Goal: Information Seeking & Learning: Learn about a topic

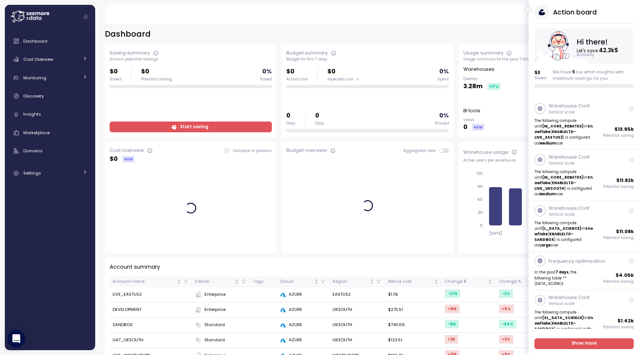
click at [528, 6] on div "[PERSON_NAME] Admin" at bounding box center [364, 14] width 503 height 19
click at [527, 11] on icon "button" at bounding box center [528, 9] width 3 height 9
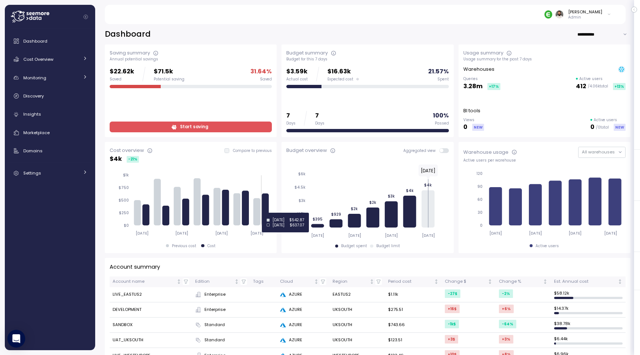
click at [266, 213] on icon at bounding box center [265, 209] width 7 height 32
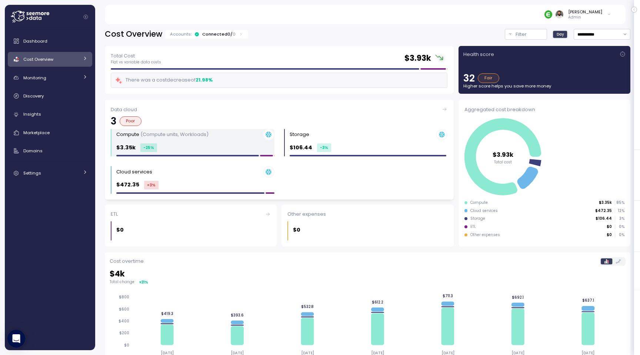
click at [170, 147] on div "$3.35k -25 %" at bounding box center [195, 147] width 158 height 9
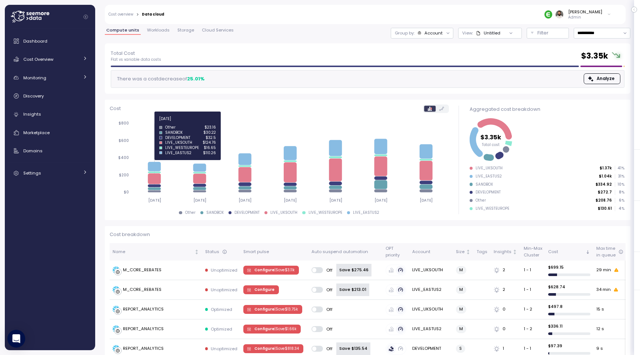
scroll to position [39, 0]
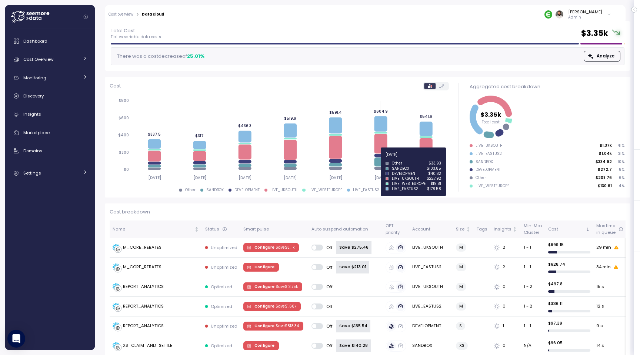
click at [378, 160] on icon at bounding box center [380, 161] width 13 height 9
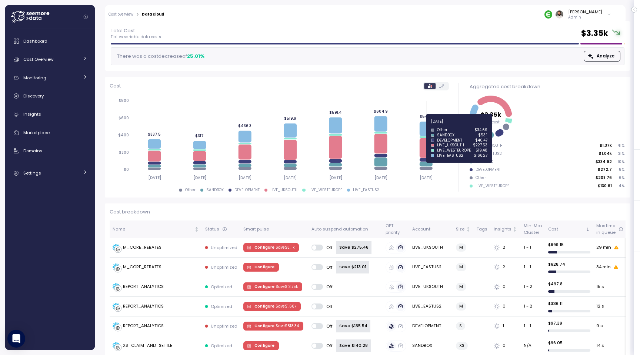
click at [426, 126] on icon at bounding box center [425, 128] width 13 height 14
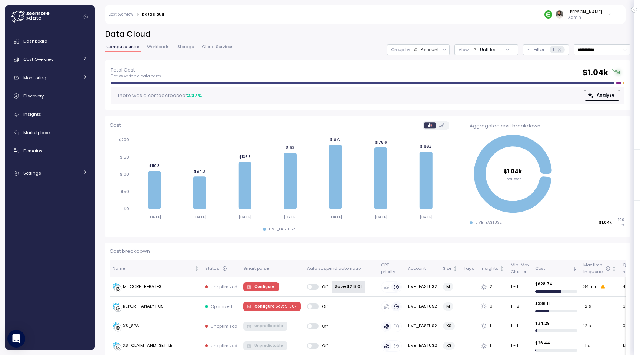
click at [426, 54] on div "Group by: Account" at bounding box center [418, 49] width 63 height 11
click at [422, 91] on p "Compute unit" at bounding box center [426, 91] width 29 height 6
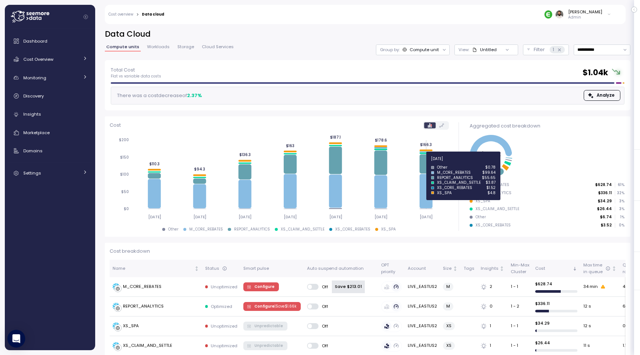
click at [424, 162] on icon at bounding box center [425, 163] width 13 height 19
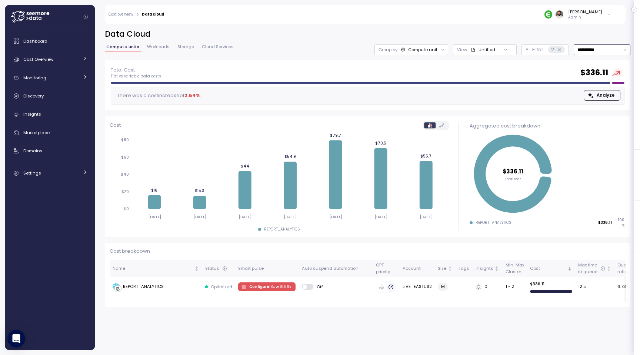
click at [604, 44] on input "**********" at bounding box center [601, 49] width 57 height 11
click at [593, 94] on div "Last 14 days" at bounding box center [599, 94] width 26 height 6
type input "**********"
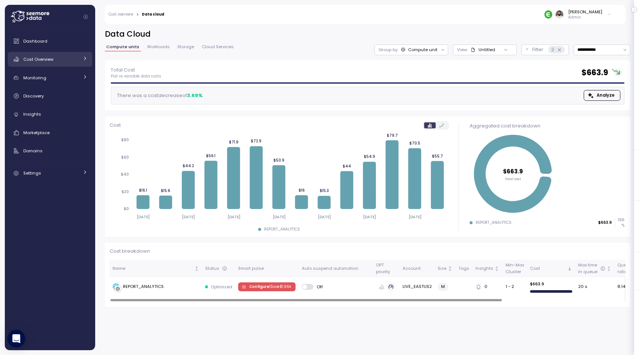
click at [74, 61] on div "Cost Overview" at bounding box center [51, 59] width 56 height 7
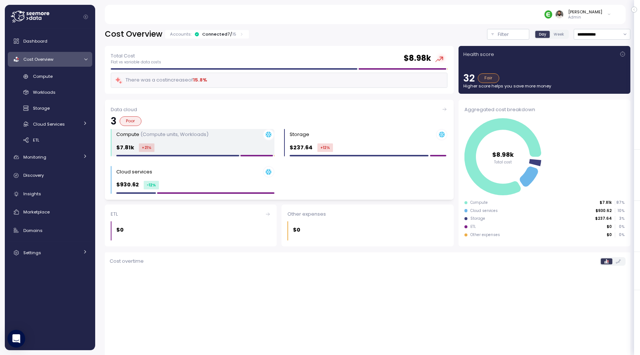
click at [176, 140] on div "Compute (Compute units, Workloads) $7.81k +21 %" at bounding box center [195, 143] width 158 height 28
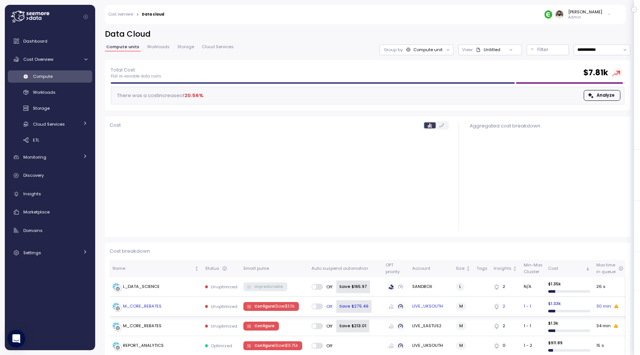
scroll to position [171, 0]
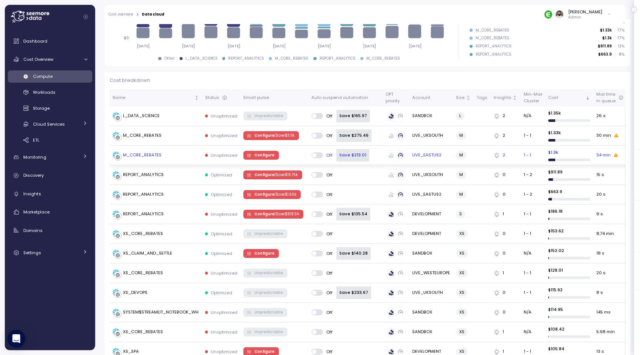
click at [176, 152] on div "M_CORE_REBATES" at bounding box center [156, 154] width 87 height 7
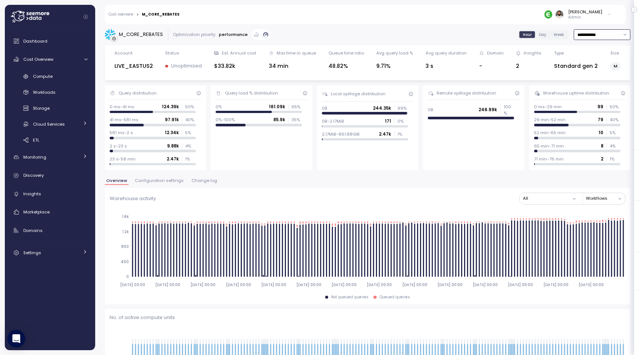
click at [606, 35] on input "**********" at bounding box center [601, 34] width 57 height 11
click at [600, 66] on div "Last 7 days" at bounding box center [598, 69] width 24 height 6
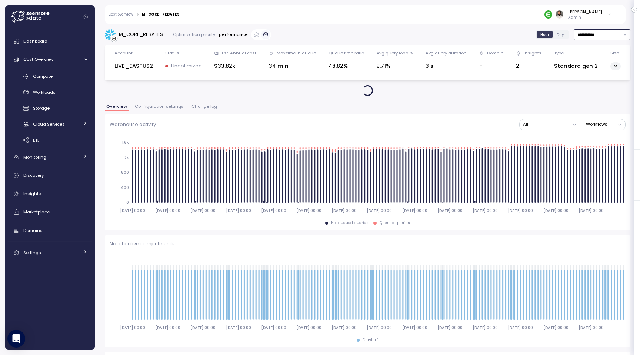
type input "**********"
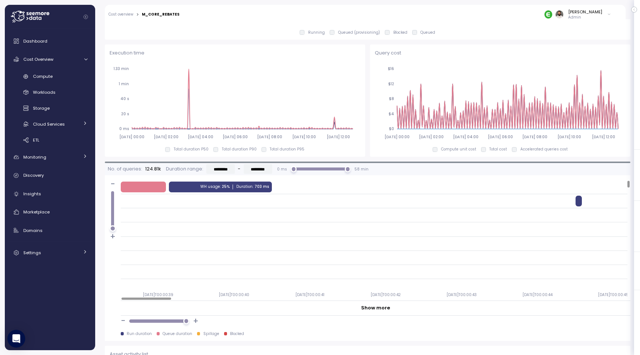
scroll to position [492, 0]
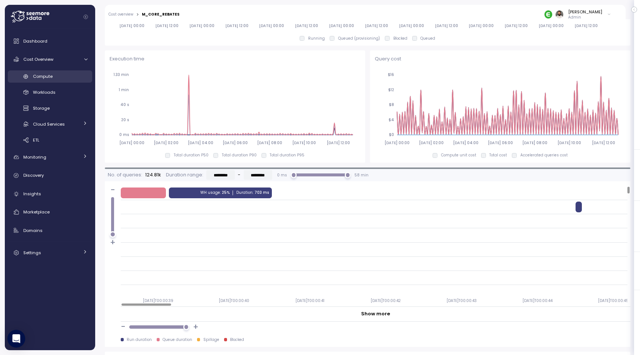
click at [51, 78] on span "Compute" at bounding box center [43, 76] width 20 height 6
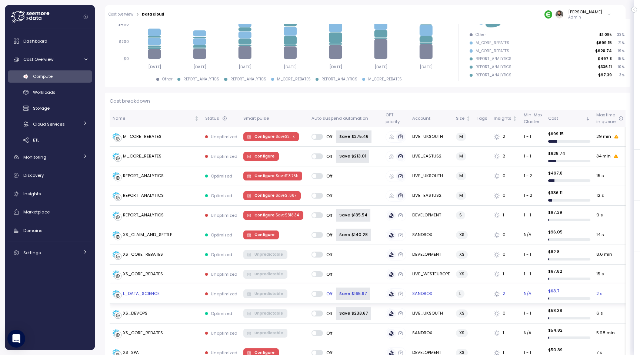
scroll to position [29, 0]
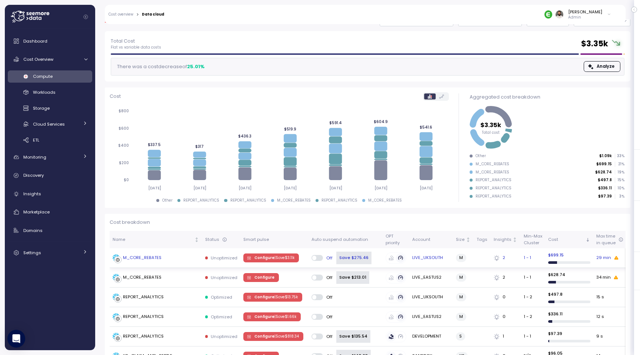
click at [169, 262] on td "M_CORE_REBATES" at bounding box center [156, 258] width 93 height 20
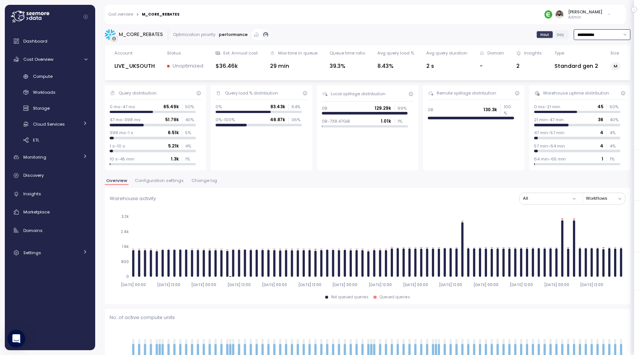
click at [600, 37] on input "**********" at bounding box center [601, 34] width 57 height 11
click at [604, 55] on div "Last 3 days" at bounding box center [601, 59] width 54 height 10
type input "**********"
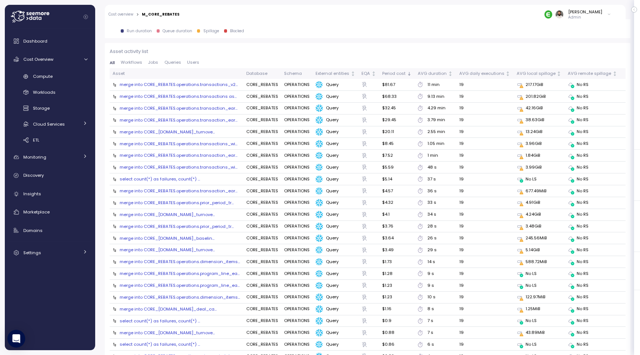
scroll to position [800, 0]
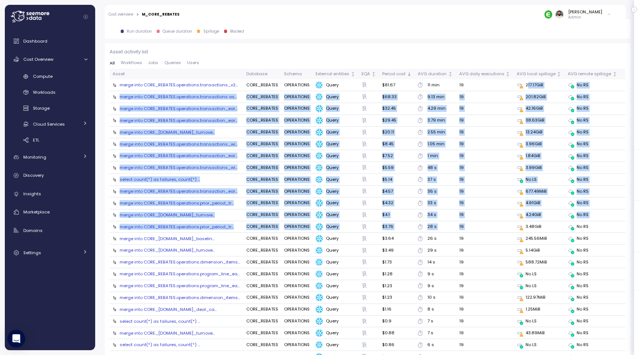
drag, startPoint x: 527, startPoint y: 85, endPoint x: 519, endPoint y: 223, distance: 138.4
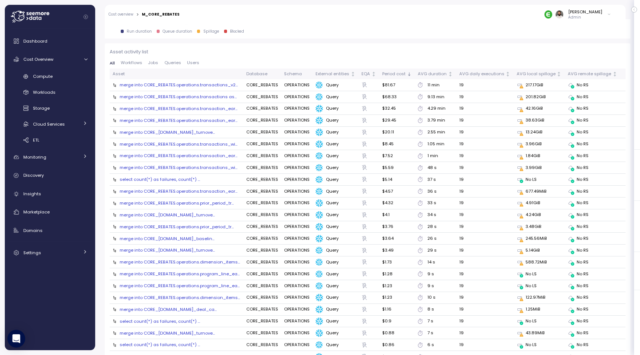
click at [511, 54] on p "Asset activity list" at bounding box center [368, 51] width 516 height 7
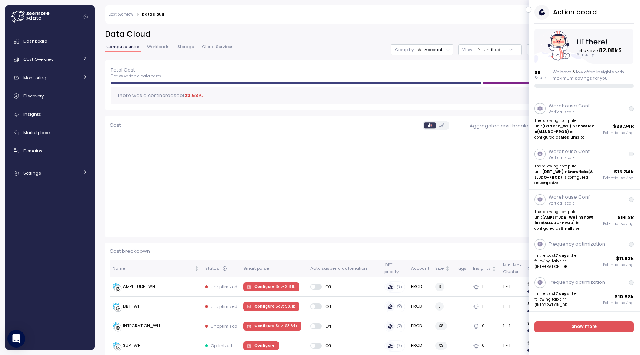
click at [528, 7] on icon "button" at bounding box center [528, 9] width 3 height 9
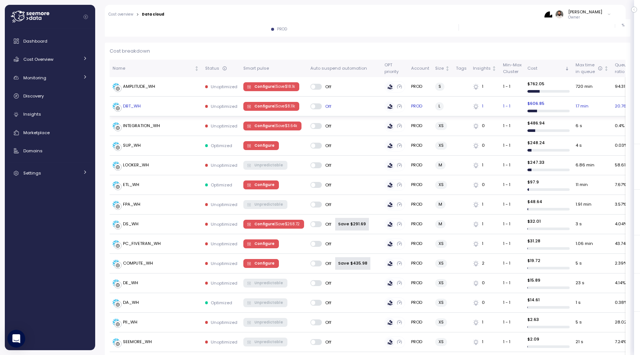
scroll to position [165, 0]
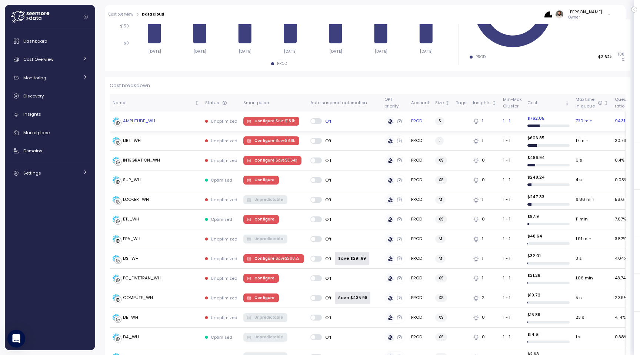
click at [164, 124] on div "AMPLITUDE_WH" at bounding box center [156, 120] width 87 height 7
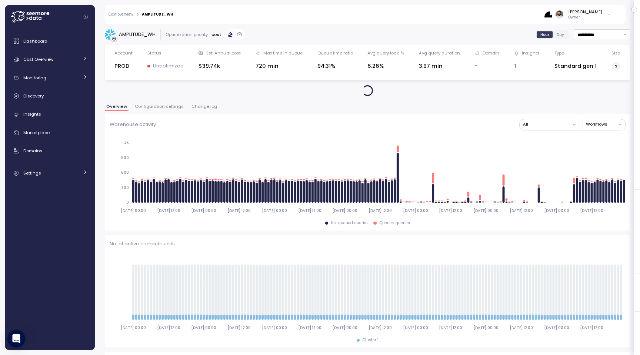
click at [201, 110] on button "Change log" at bounding box center [204, 107] width 29 height 6
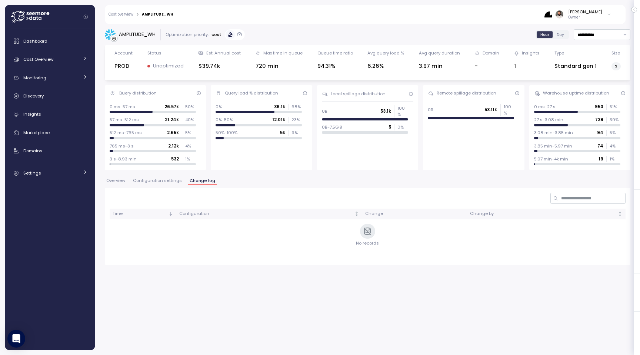
click at [165, 184] on button "Configuration settings" at bounding box center [157, 181] width 52 height 6
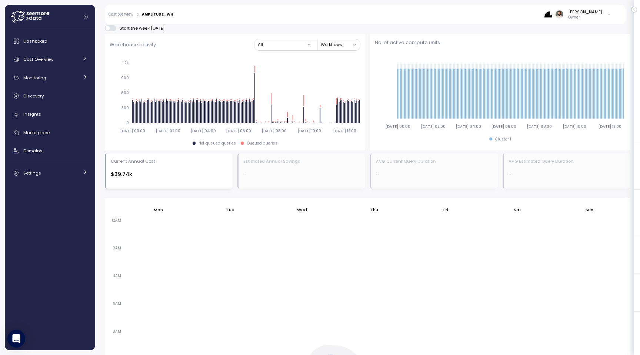
scroll to position [357, 0]
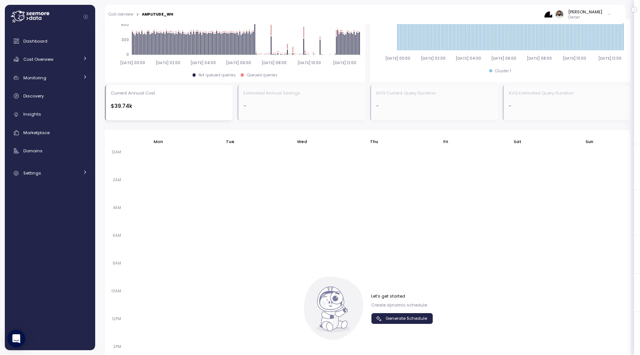
click at [412, 320] on span "Generate Schedule" at bounding box center [405, 318] width 41 height 10
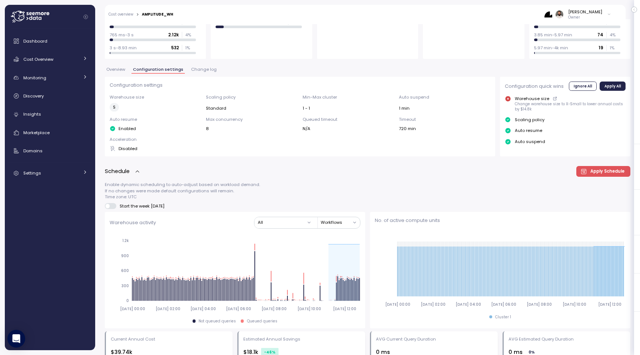
scroll to position [0, 0]
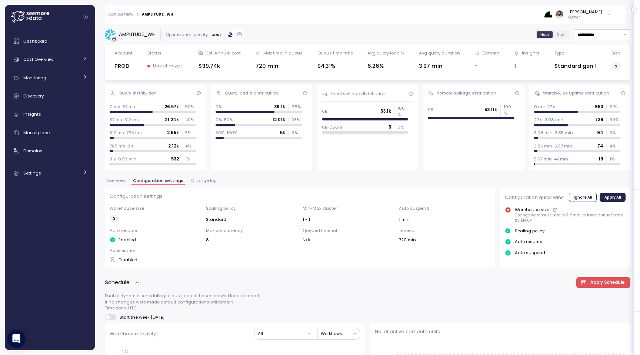
click at [121, 185] on div "Overview Configuration settings Change log" at bounding box center [367, 183] width 525 height 10
click at [121, 182] on span "Overview" at bounding box center [115, 180] width 19 height 4
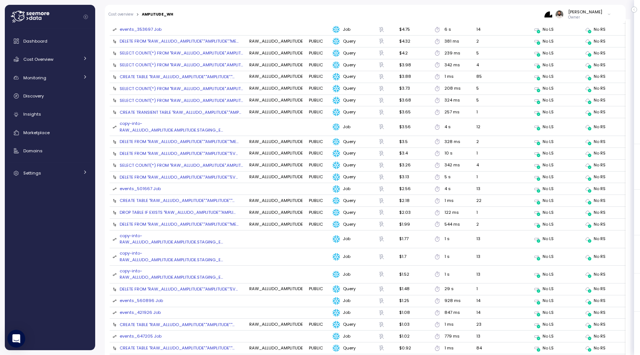
scroll to position [986, 0]
click at [67, 52] on link "Cost Overview" at bounding box center [50, 59] width 84 height 15
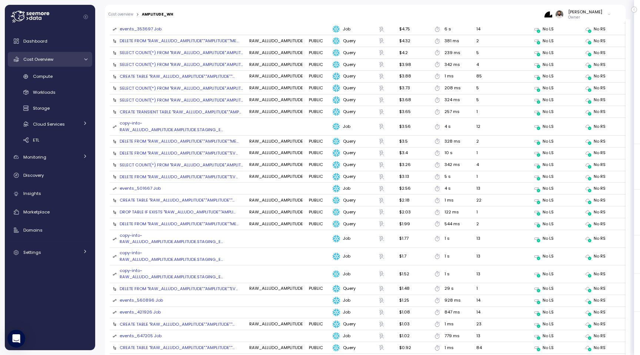
scroll to position [140, 0]
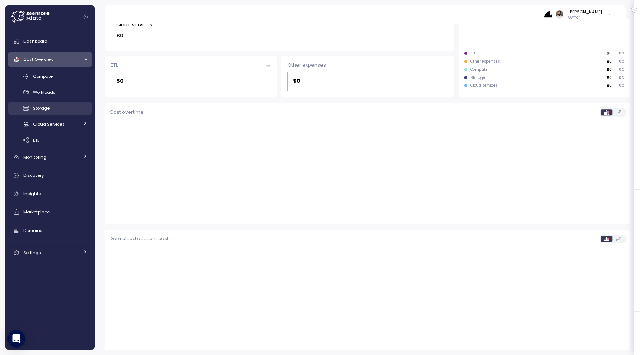
click at [70, 114] on link "Storage" at bounding box center [50, 108] width 84 height 12
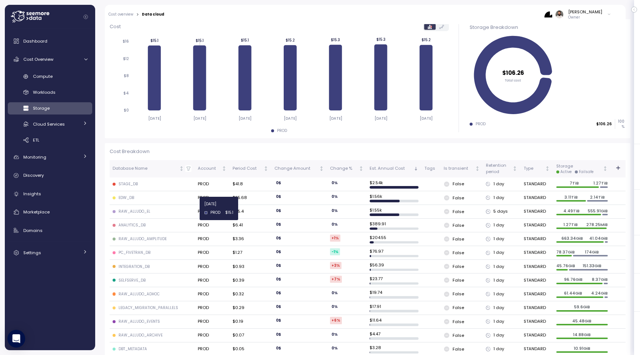
scroll to position [150, 0]
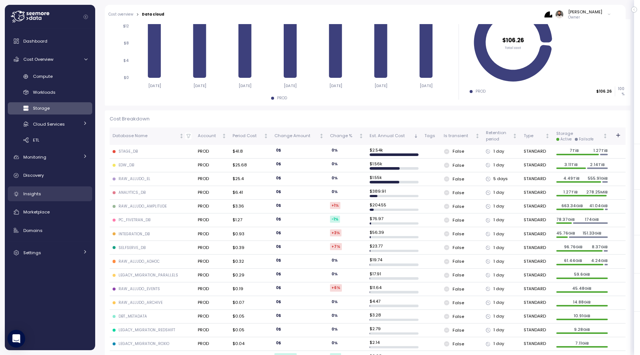
click at [48, 195] on div "Insights" at bounding box center [55, 193] width 64 height 7
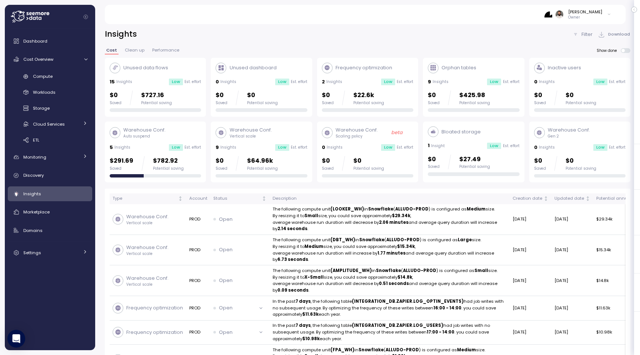
click at [383, 88] on div "Frequency optimization 2 Insights Low Est. effort $0 Saved $22.6k Potential sav…" at bounding box center [367, 88] width 91 height 50
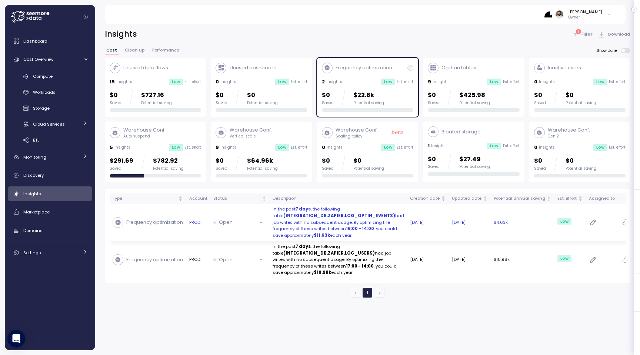
click at [350, 220] on p "In the past 7 days , the following table (INTEGRATION_DB.ZAPIER.LOG_OPTIN_EVENT…" at bounding box center [337, 222] width 131 height 33
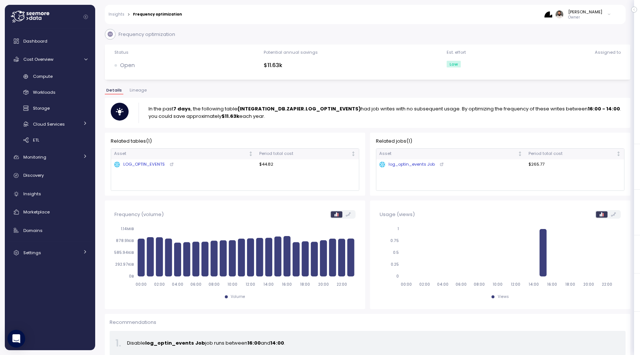
click at [172, 164] on icon at bounding box center [172, 164] width 4 height 4
click at [140, 165] on div "LOG_OPTIN_EVENTS" at bounding box center [139, 164] width 50 height 7
click at [441, 164] on icon at bounding box center [441, 164] width 4 height 4
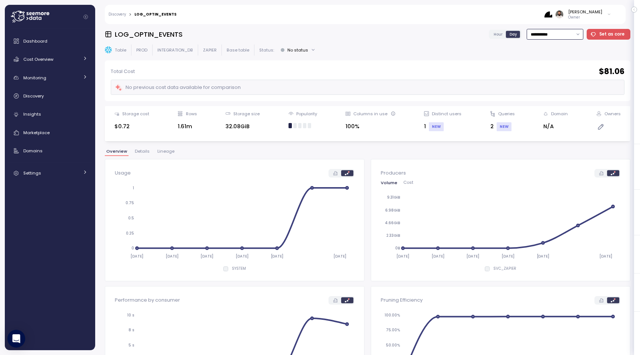
click at [563, 34] on input "**********" at bounding box center [554, 34] width 57 height 11
click at [555, 90] on div "Last 30 days" at bounding box center [554, 88] width 27 height 6
type input "**********"
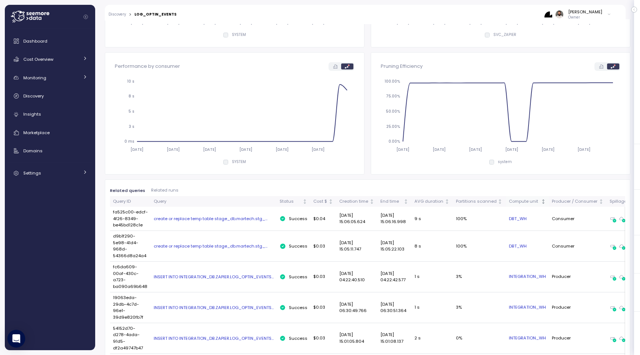
scroll to position [229, 0]
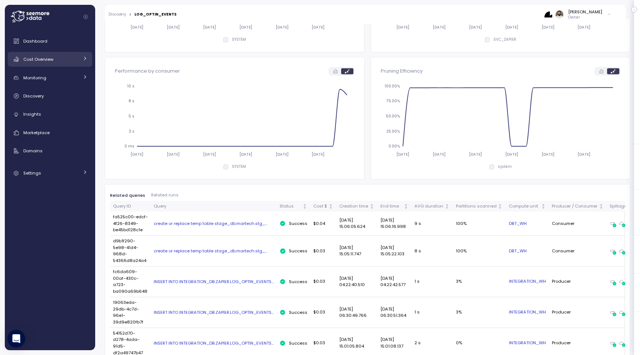
click at [78, 64] on link "Cost Overview" at bounding box center [50, 59] width 84 height 15
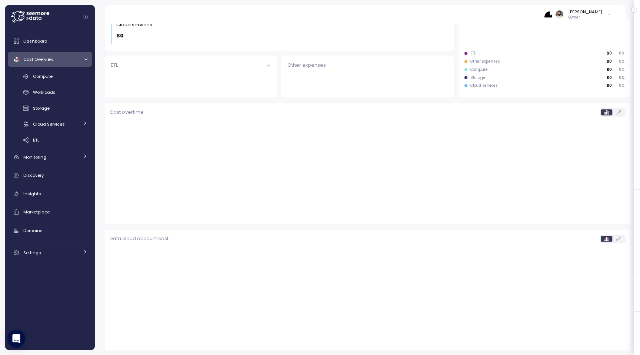
scroll to position [140, 0]
click at [72, 84] on div "Compute Workloads Storage Cloud Services Clustering columns Pipes AI Services S…" at bounding box center [50, 108] width 84 height 76
click at [72, 82] on link "Compute" at bounding box center [50, 76] width 84 height 12
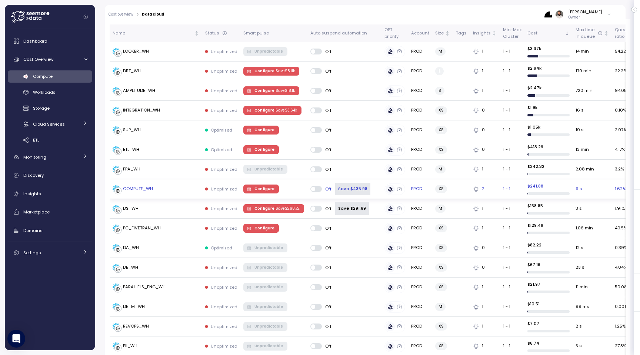
scroll to position [143, 0]
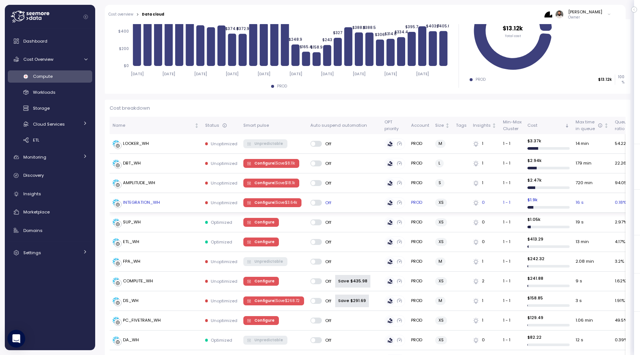
click at [165, 204] on div "INTEGRATION_WH" at bounding box center [156, 202] width 87 height 7
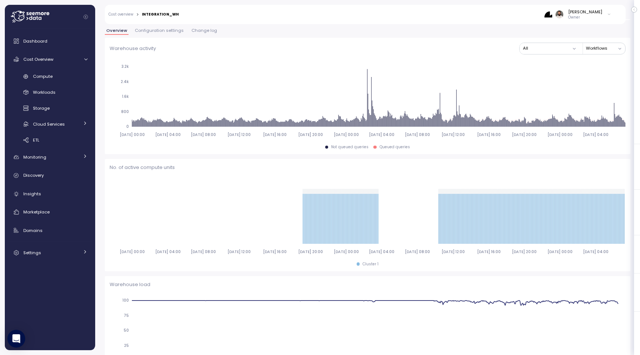
scroll to position [107, 0]
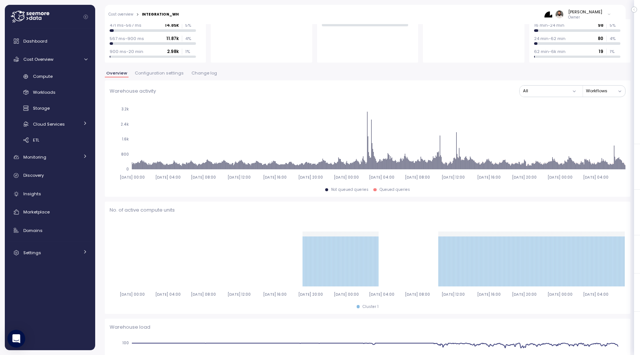
click at [173, 74] on span "Configuration settings" at bounding box center [159, 73] width 49 height 4
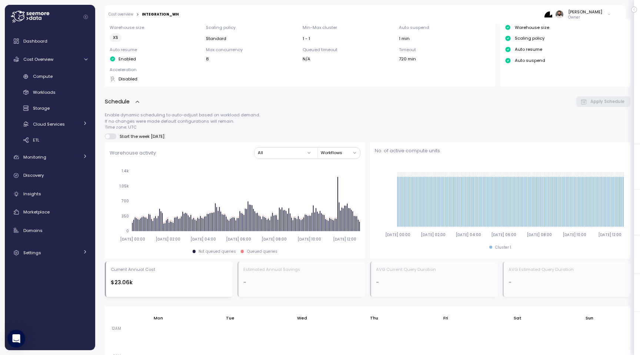
scroll to position [134, 0]
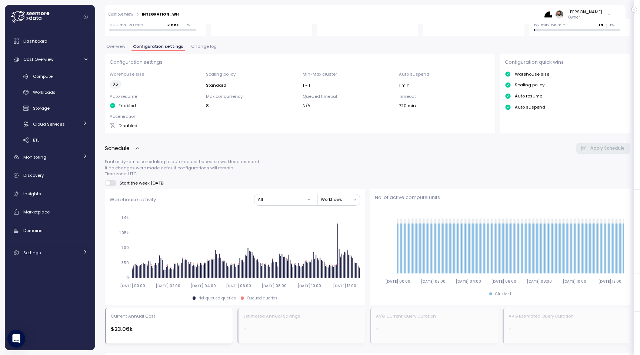
click at [201, 47] on span "Change log" at bounding box center [204, 46] width 26 height 4
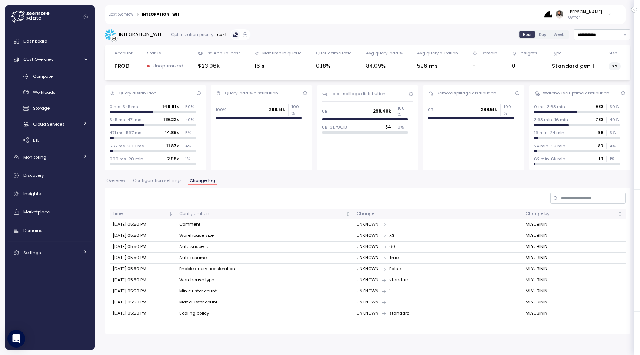
click at [165, 183] on span "Configuration settings" at bounding box center [157, 180] width 49 height 4
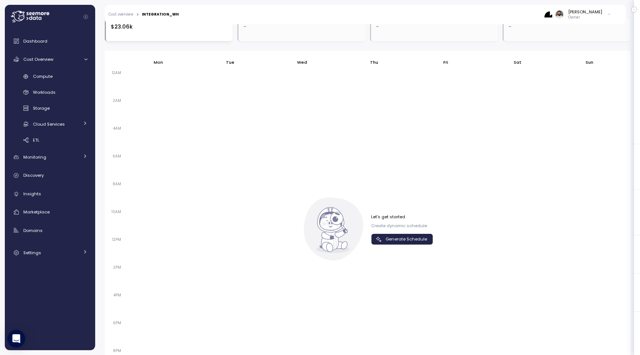
scroll to position [493, 0]
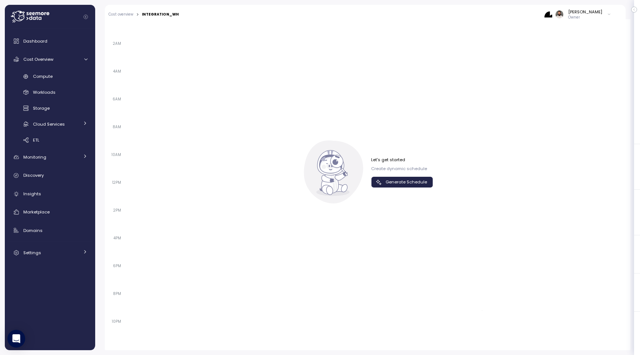
click at [421, 179] on span "Generate Schedule" at bounding box center [405, 182] width 41 height 10
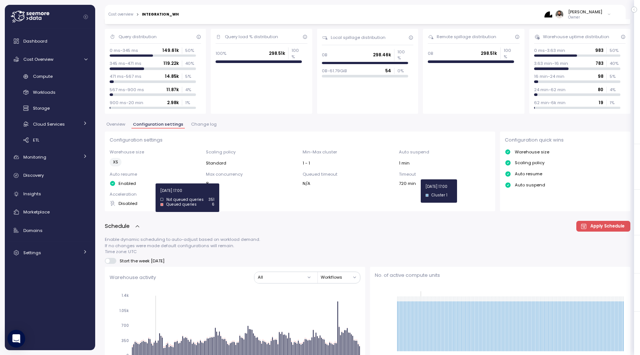
scroll to position [0, 0]
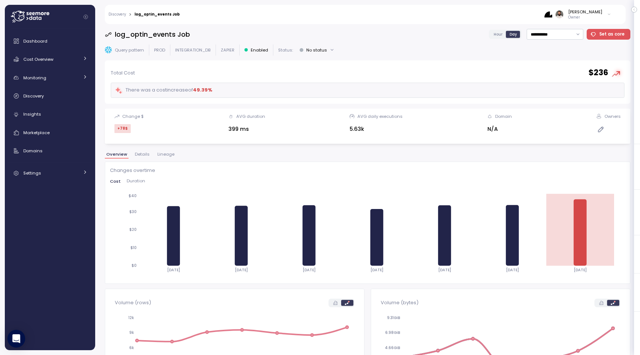
click at [502, 34] on span "Hour" at bounding box center [497, 34] width 9 height 6
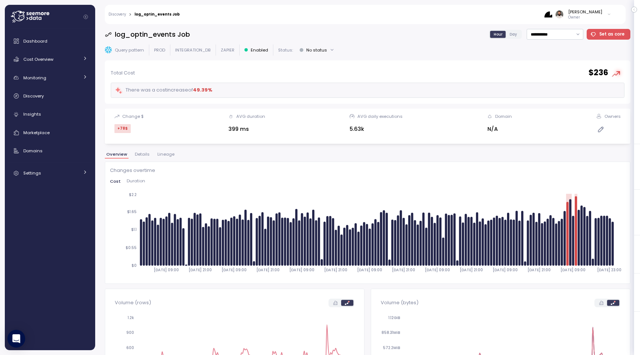
click at [168, 152] on span "Lineage" at bounding box center [165, 154] width 17 height 4
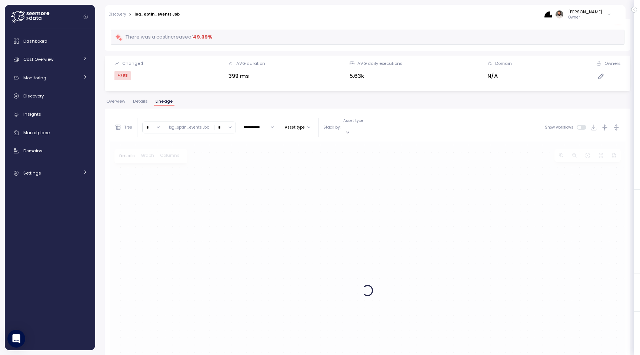
scroll to position [142, 0]
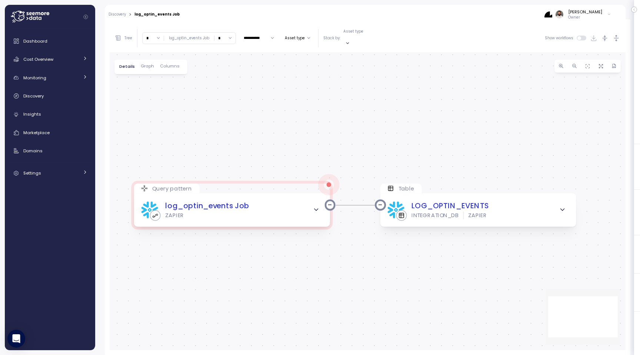
click at [620, 35] on div "**********" at bounding box center [368, 38] width 516 height 28
click at [617, 34] on icon "button" at bounding box center [616, 38] width 8 height 8
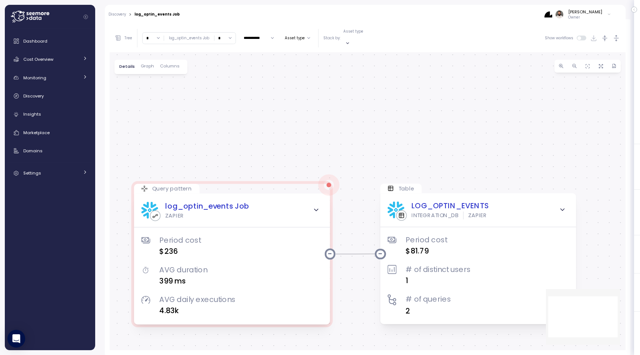
click at [220, 36] on input "*" at bounding box center [224, 38] width 21 height 11
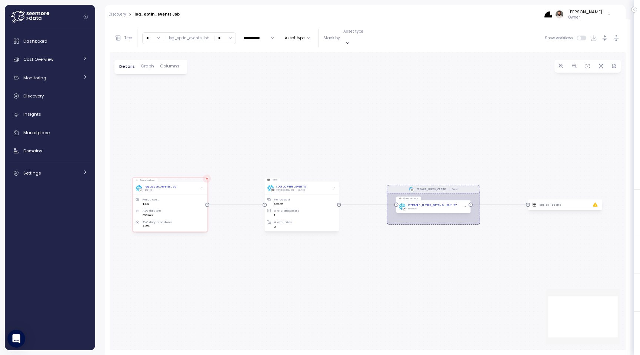
click at [226, 28] on div "**********" at bounding box center [368, 38] width 516 height 28
click at [226, 33] on input "*" at bounding box center [224, 38] width 21 height 11
click at [218, 78] on div "9" at bounding box center [224, 74] width 18 height 10
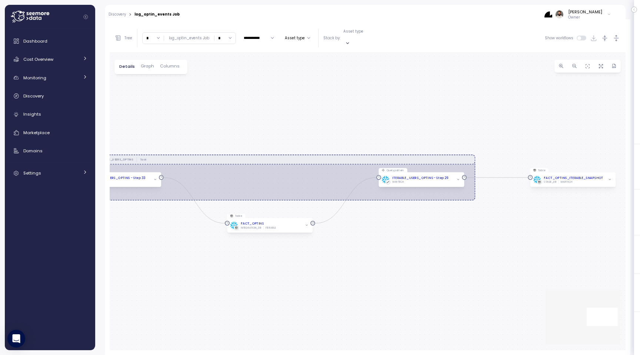
drag, startPoint x: 576, startPoint y: 219, endPoint x: 395, endPoint y: 217, distance: 181.4
click at [395, 217] on div "ITERABLE_USERS_OPTINS Task Query pattern log_optin_events Job ZAPIER Period cos…" at bounding box center [368, 201] width 516 height 298
click at [225, 33] on input "*" at bounding box center [224, 38] width 21 height 11
click at [223, 55] on div at bounding box center [220, 55] width 5 height 5
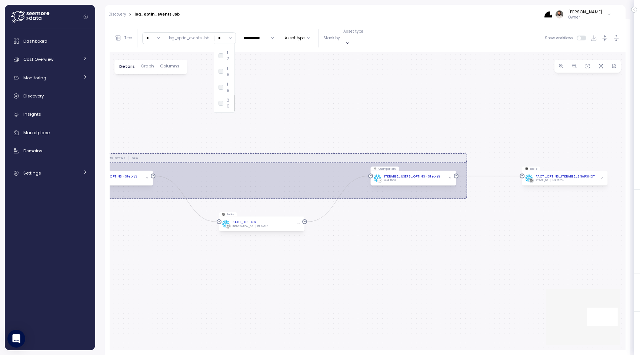
type input "**"
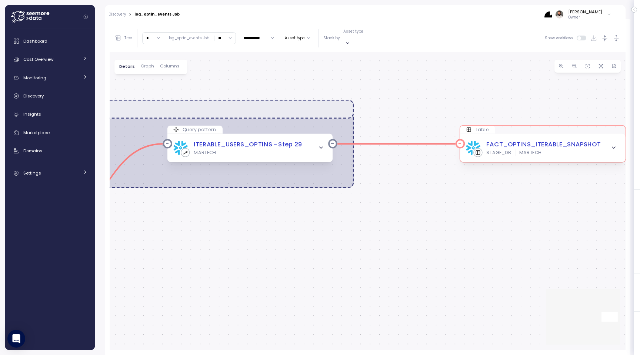
click at [615, 144] on icon "button" at bounding box center [613, 147] width 6 height 6
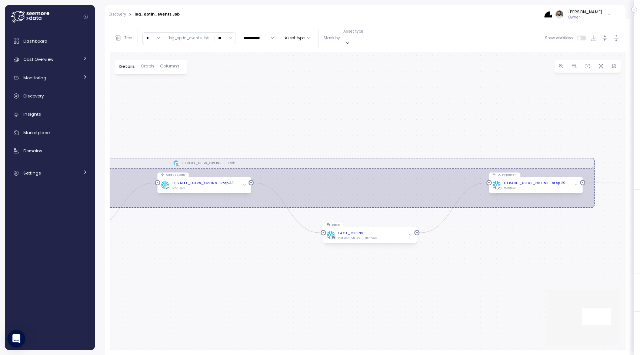
drag, startPoint x: 427, startPoint y: 261, endPoint x: 573, endPoint y: 258, distance: 145.5
click at [573, 259] on div "ITERABLE_USERS_OPTINS Task Query pattern log_optin_events Job ZAPIER Period cos…" at bounding box center [368, 201] width 516 height 298
click at [612, 37] on icon "button" at bounding box center [616, 38] width 8 height 8
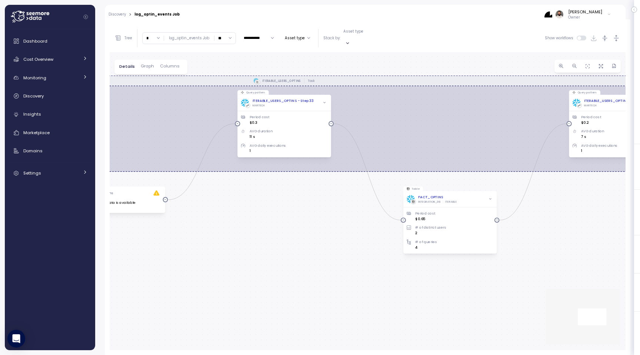
drag, startPoint x: 404, startPoint y: 114, endPoint x: 485, endPoint y: 40, distance: 109.0
click at [485, 41] on div "**********" at bounding box center [368, 187] width 516 height 326
click at [482, 202] on div "Period cost $0.65 # of distinct users 2 # of queries 4" at bounding box center [451, 225] width 87 height 47
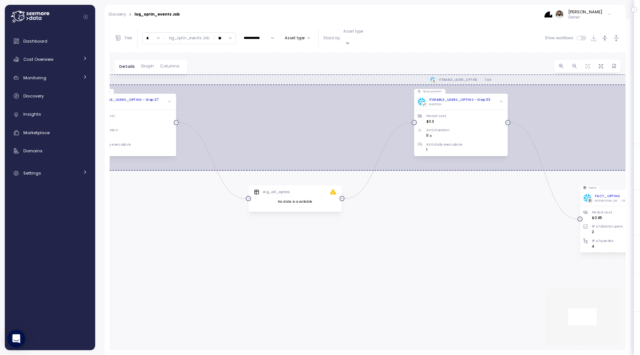
drag, startPoint x: 298, startPoint y: 211, endPoint x: 480, endPoint y: 211, distance: 182.5
click at [480, 211] on div "ITERABLE_USERS_OPTINS Task Query pattern log_optin_events Job ZAPIER Period cos…" at bounding box center [368, 201] width 516 height 298
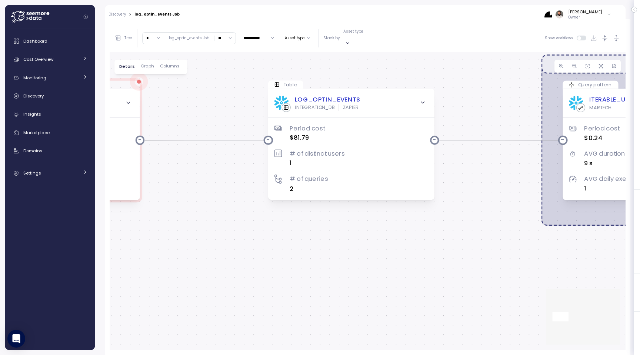
drag, startPoint x: 231, startPoint y: 198, endPoint x: 384, endPoint y: 244, distance: 159.2
click at [383, 243] on div "ITERABLE_USERS_OPTINS Task Query pattern log_optin_events Job ZAPIER Period cos…" at bounding box center [368, 201] width 516 height 298
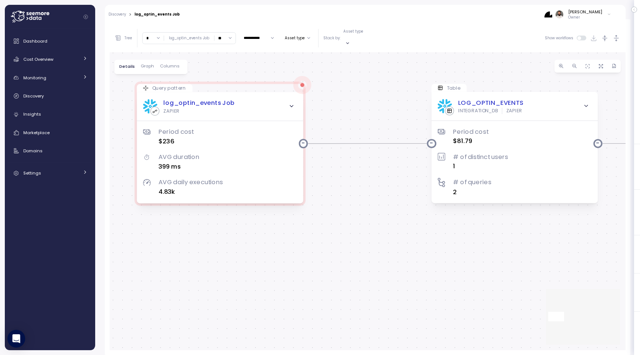
drag, startPoint x: 256, startPoint y: 225, endPoint x: 415, endPoint y: 225, distance: 159.6
click at [415, 225] on div "ITERABLE_USERS_OPTINS Task Query pattern log_optin_events Job ZAPIER Period cos…" at bounding box center [368, 201] width 516 height 298
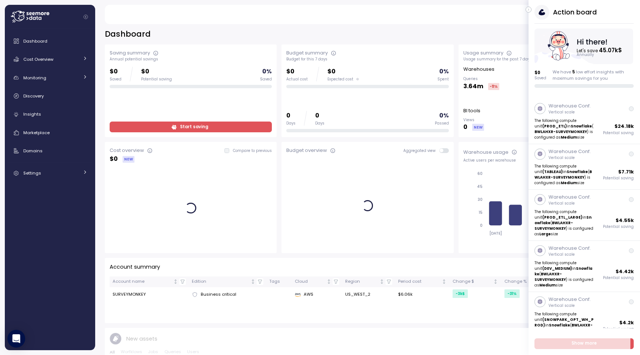
click at [511, 11] on icon "button" at bounding box center [528, 9] width 3 height 9
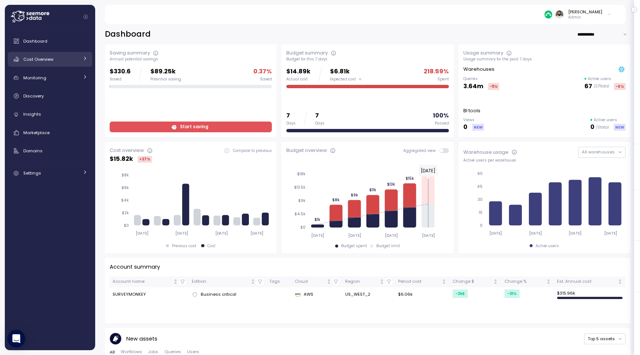
click at [75, 64] on link "Cost Overview" at bounding box center [50, 59] width 84 height 15
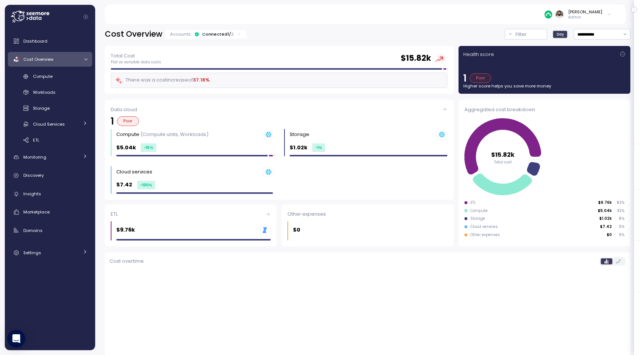
click at [231, 36] on div "Accounts: Connected 1 / 2" at bounding box center [205, 34] width 71 height 6
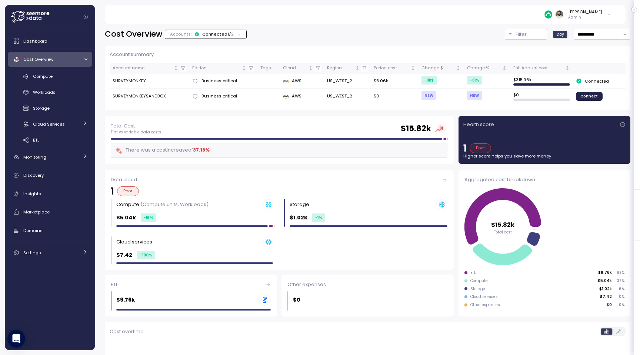
click at [232, 36] on div "Accounts: Connected 1 / 2" at bounding box center [205, 34] width 71 height 6
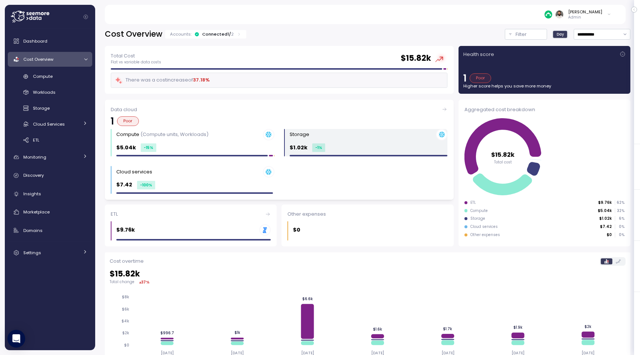
scroll to position [149, 0]
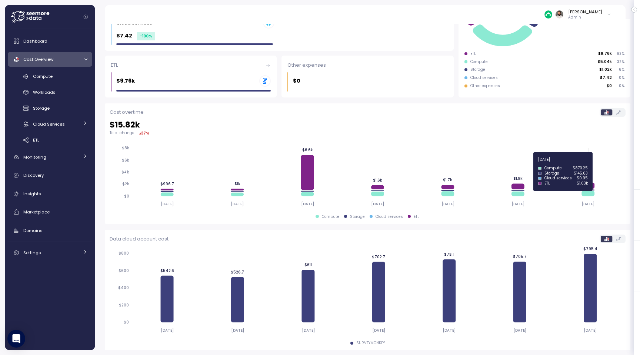
click at [511, 184] on icon at bounding box center [589, 186] width 13 height 6
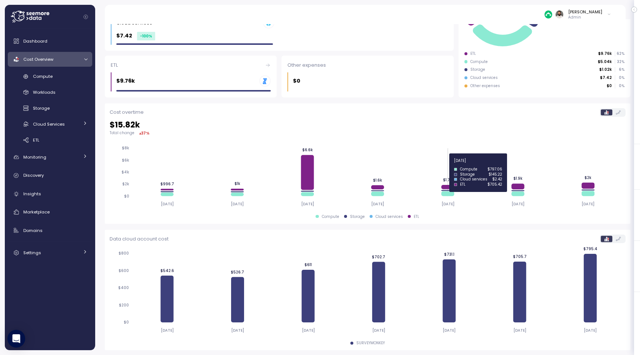
scroll to position [0, 0]
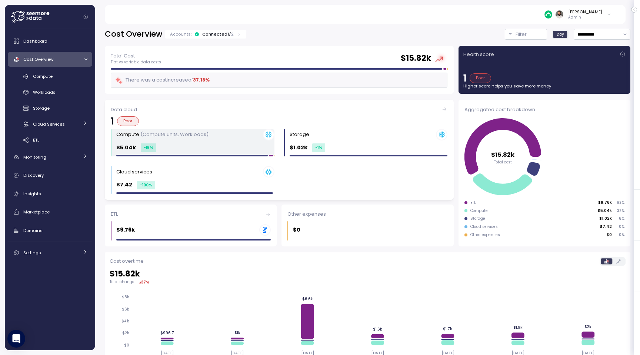
click at [247, 144] on div "$5.04k -15 %" at bounding box center [195, 147] width 158 height 9
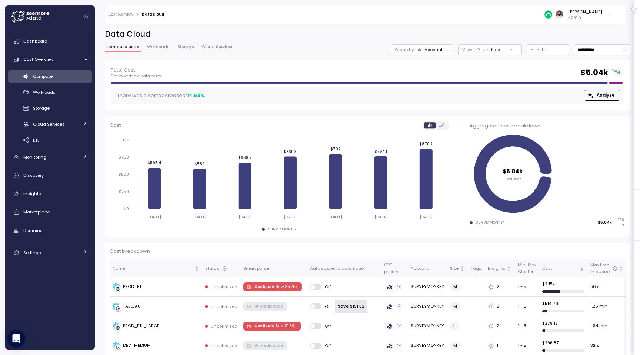
click at [228, 49] on span "Cloud Services" at bounding box center [218, 47] width 32 height 4
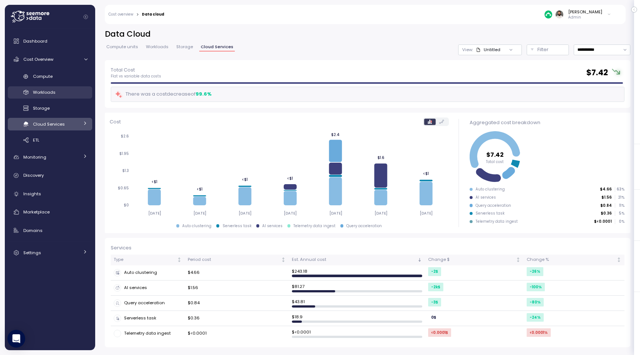
click at [68, 86] on div "Compute Workloads Storage Cloud Services Clustering columns Pipes AI Services S…" at bounding box center [50, 108] width 84 height 76
click at [62, 105] on div "Storage" at bounding box center [60, 107] width 54 height 7
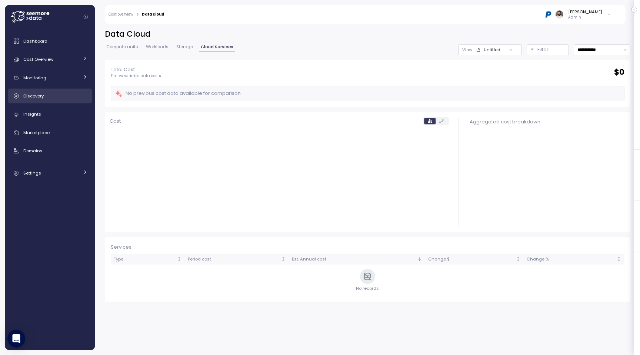
click at [70, 94] on div "Discovery" at bounding box center [55, 95] width 64 height 7
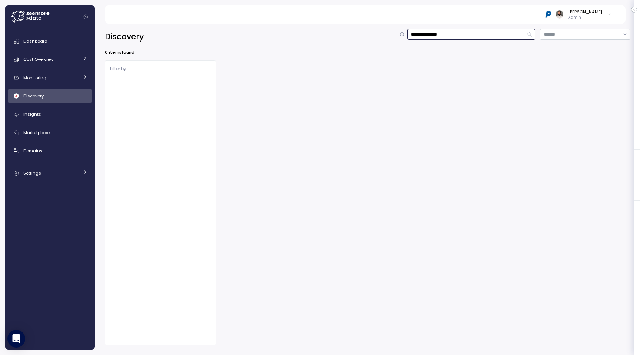
click at [478, 34] on input "**********" at bounding box center [471, 34] width 128 height 11
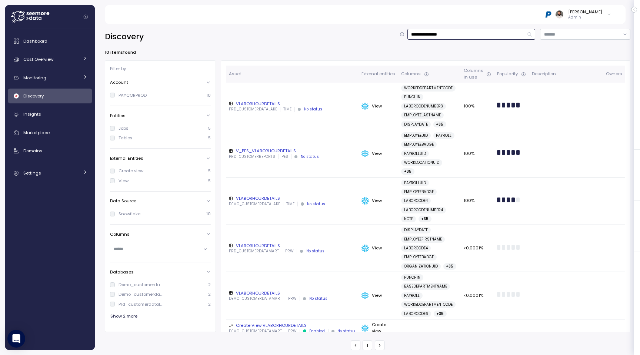
click at [478, 34] on input "**********" at bounding box center [471, 34] width 128 height 11
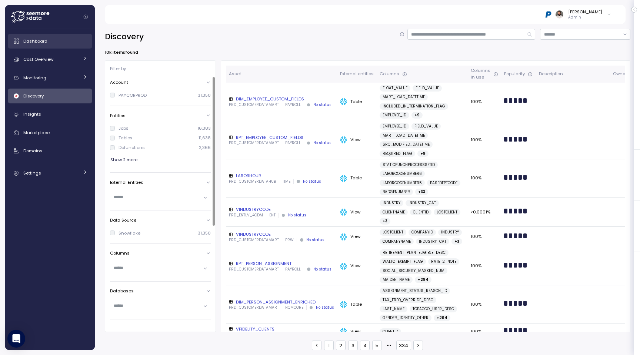
click at [67, 43] on div "Dashboard" at bounding box center [55, 40] width 64 height 7
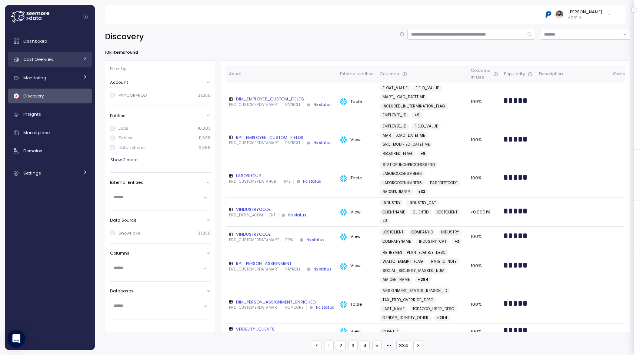
click at [67, 59] on div "Cost Overview" at bounding box center [51, 59] width 56 height 7
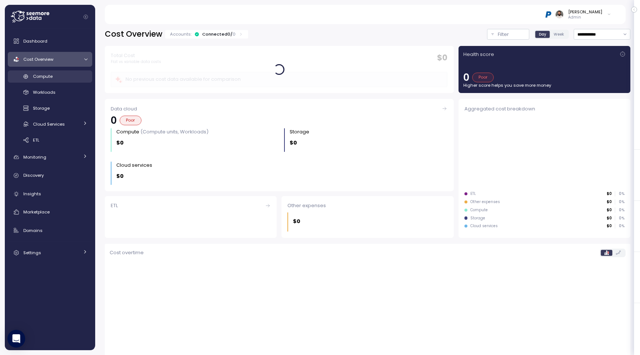
click at [65, 74] on div "Compute" at bounding box center [60, 76] width 54 height 7
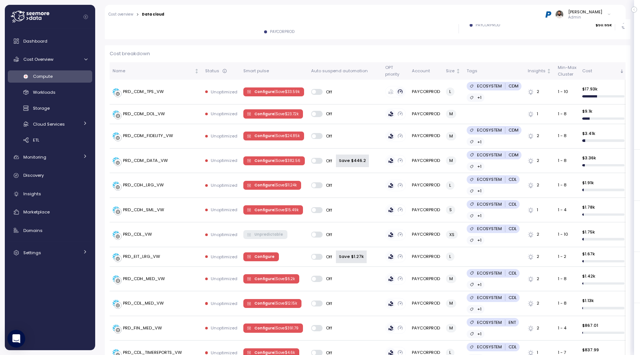
scroll to position [195, 0]
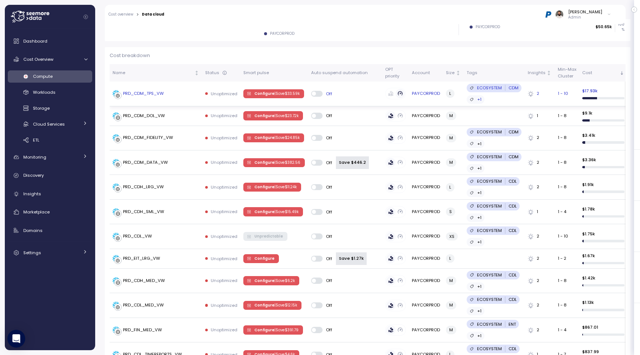
click at [193, 94] on div "PRD_CDM_TPS_VW" at bounding box center [156, 93] width 87 height 7
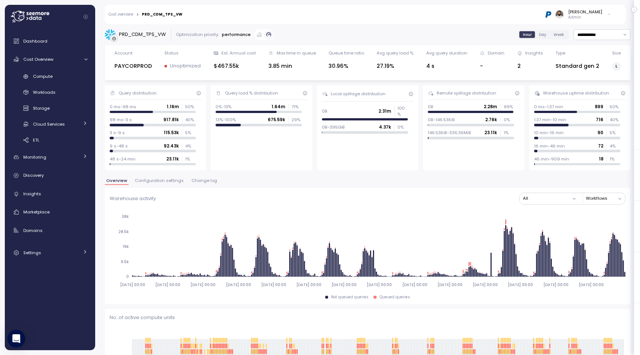
click at [161, 179] on span "Configuration settings" at bounding box center [159, 180] width 49 height 4
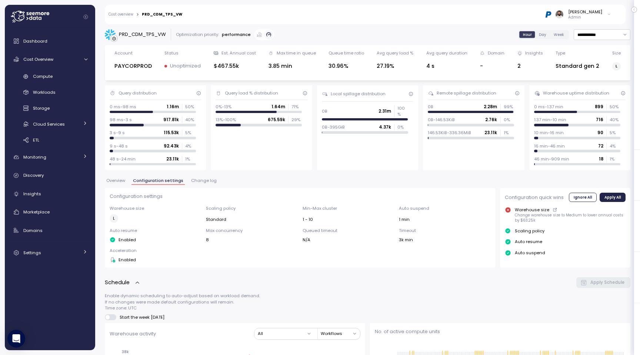
click at [191, 182] on span "Change log" at bounding box center [204, 180] width 26 height 4
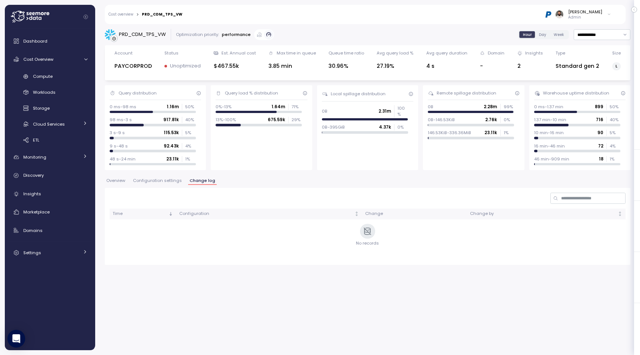
click at [120, 178] on span "Overview" at bounding box center [115, 180] width 19 height 4
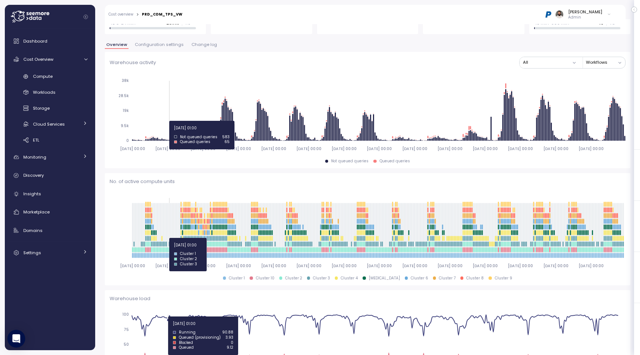
scroll to position [134, 0]
